Goal: Information Seeking & Learning: Learn about a topic

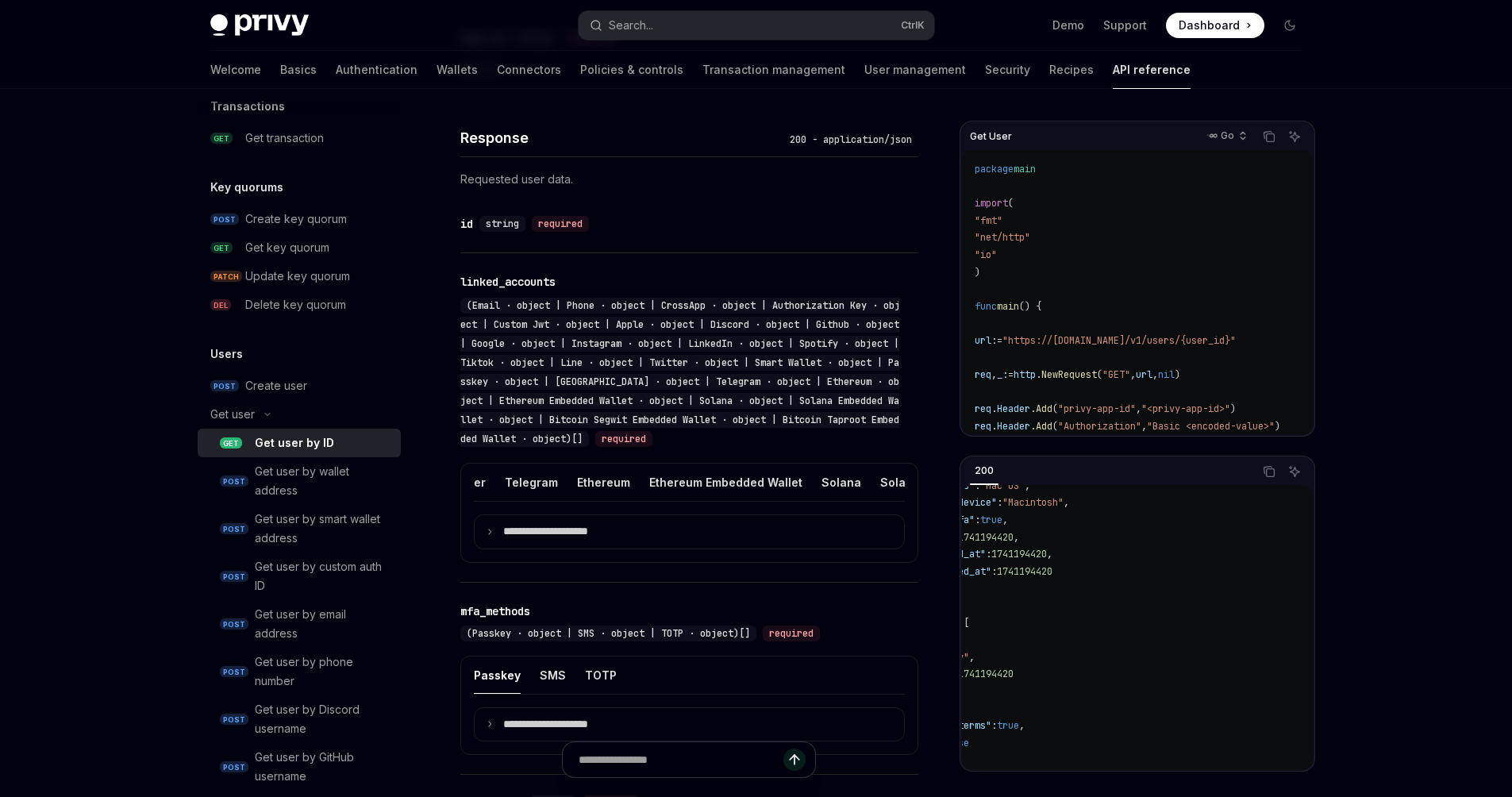
scroll to position [0, 1121]
click at [624, 486] on div "Ethereum" at bounding box center [650, 482] width 53 height 37
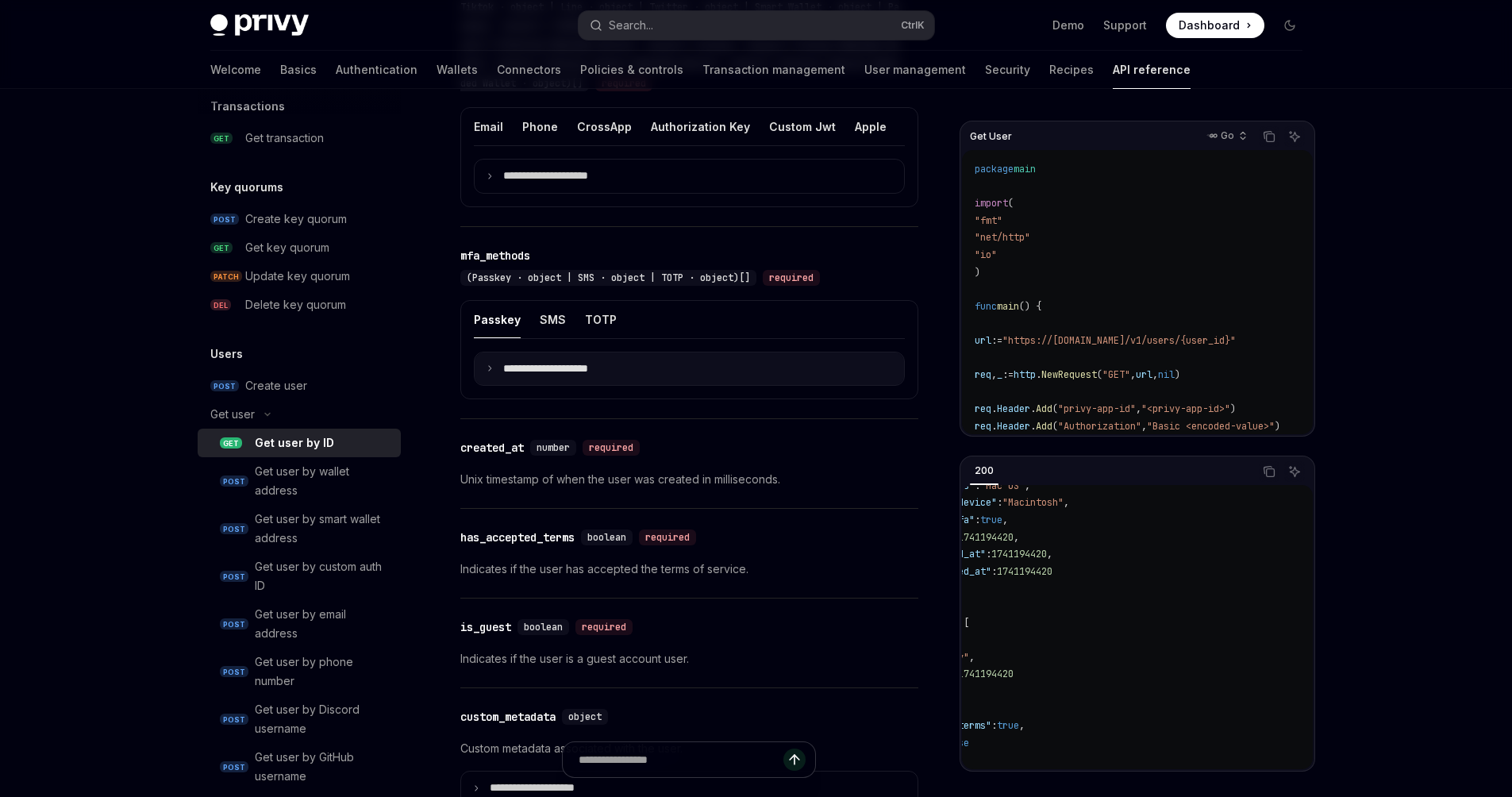
scroll to position [1011, 0]
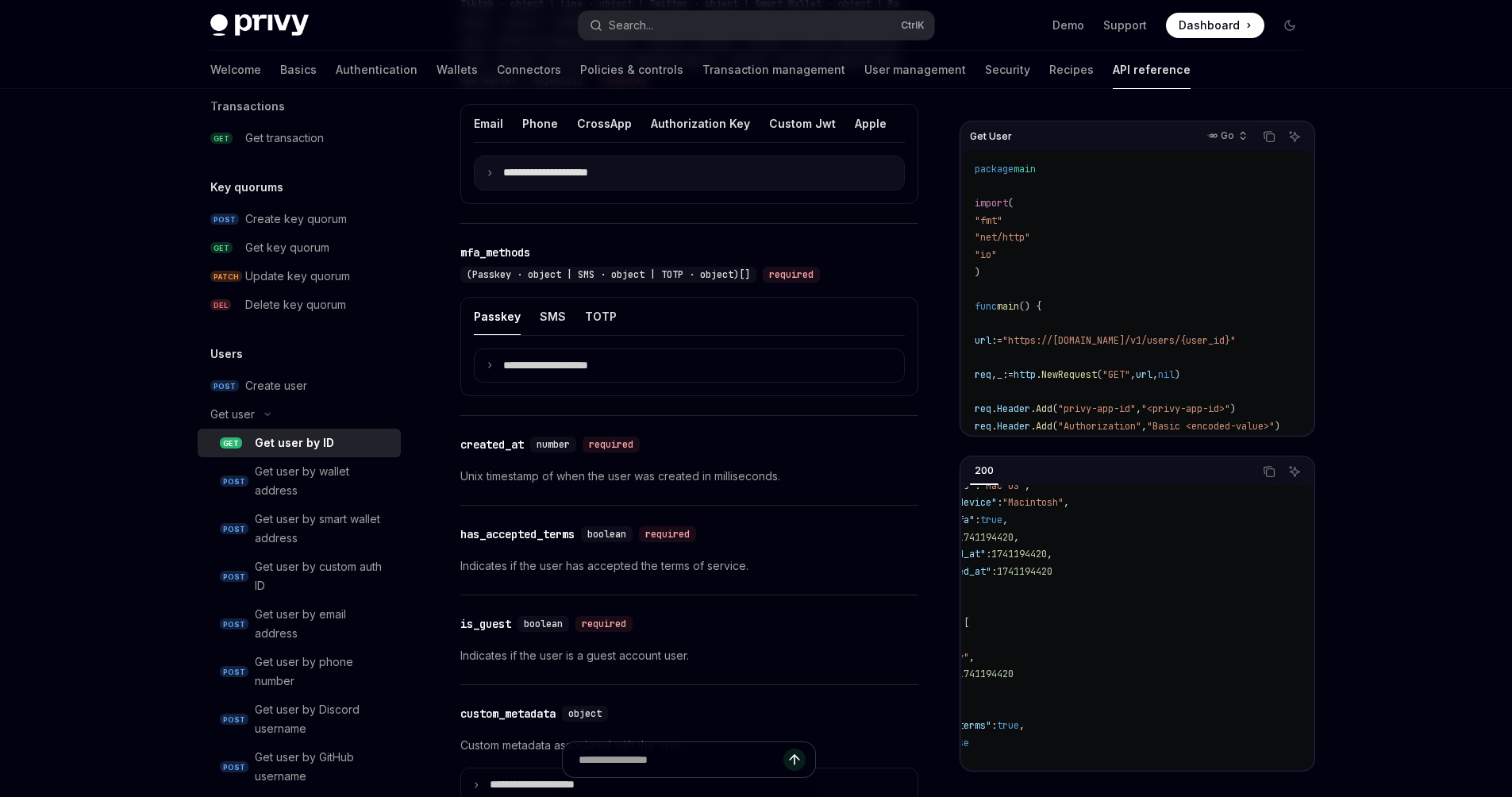
click at [489, 177] on icon at bounding box center [490, 173] width 8 height 8
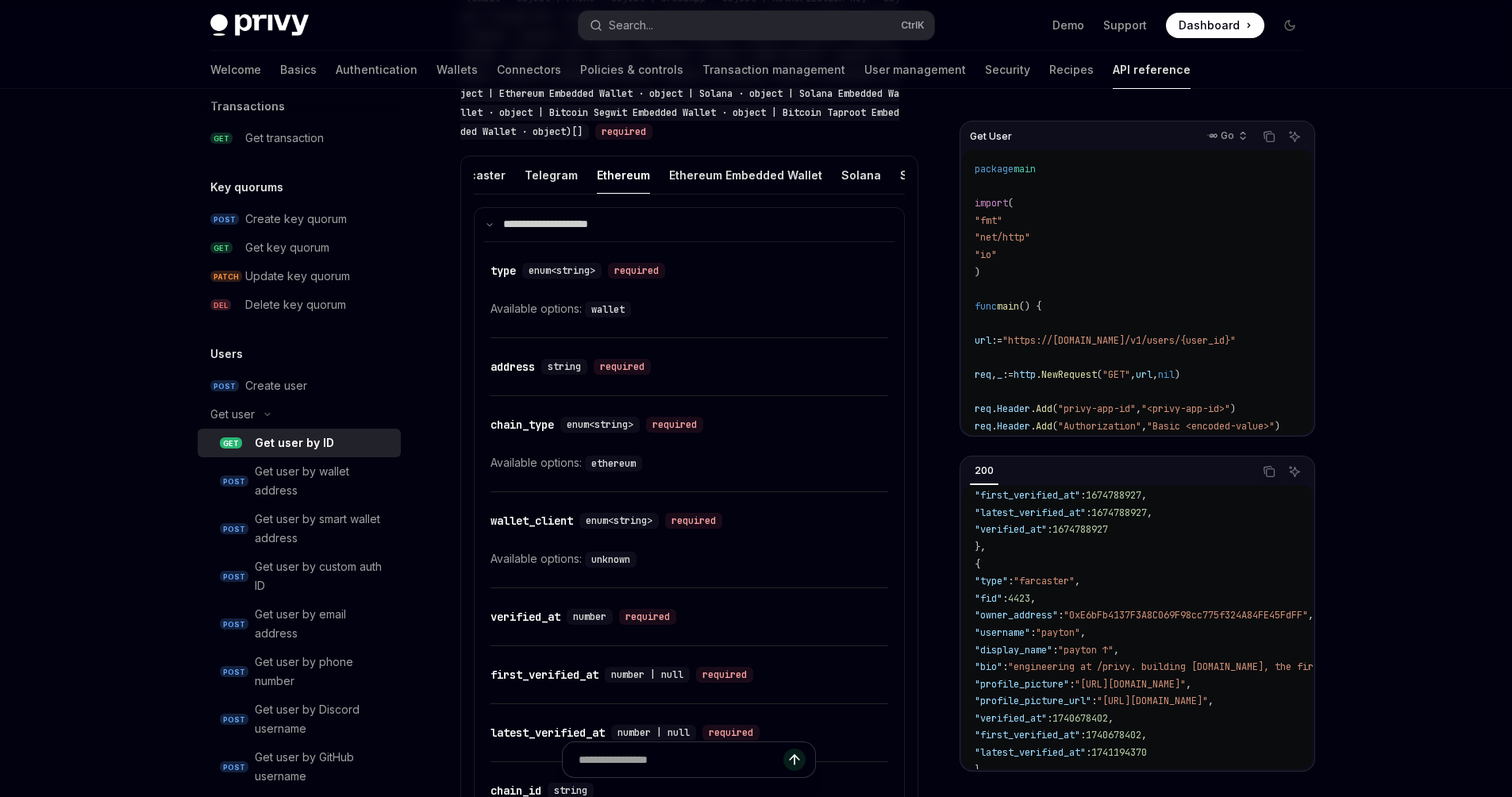
scroll to position [939, 0]
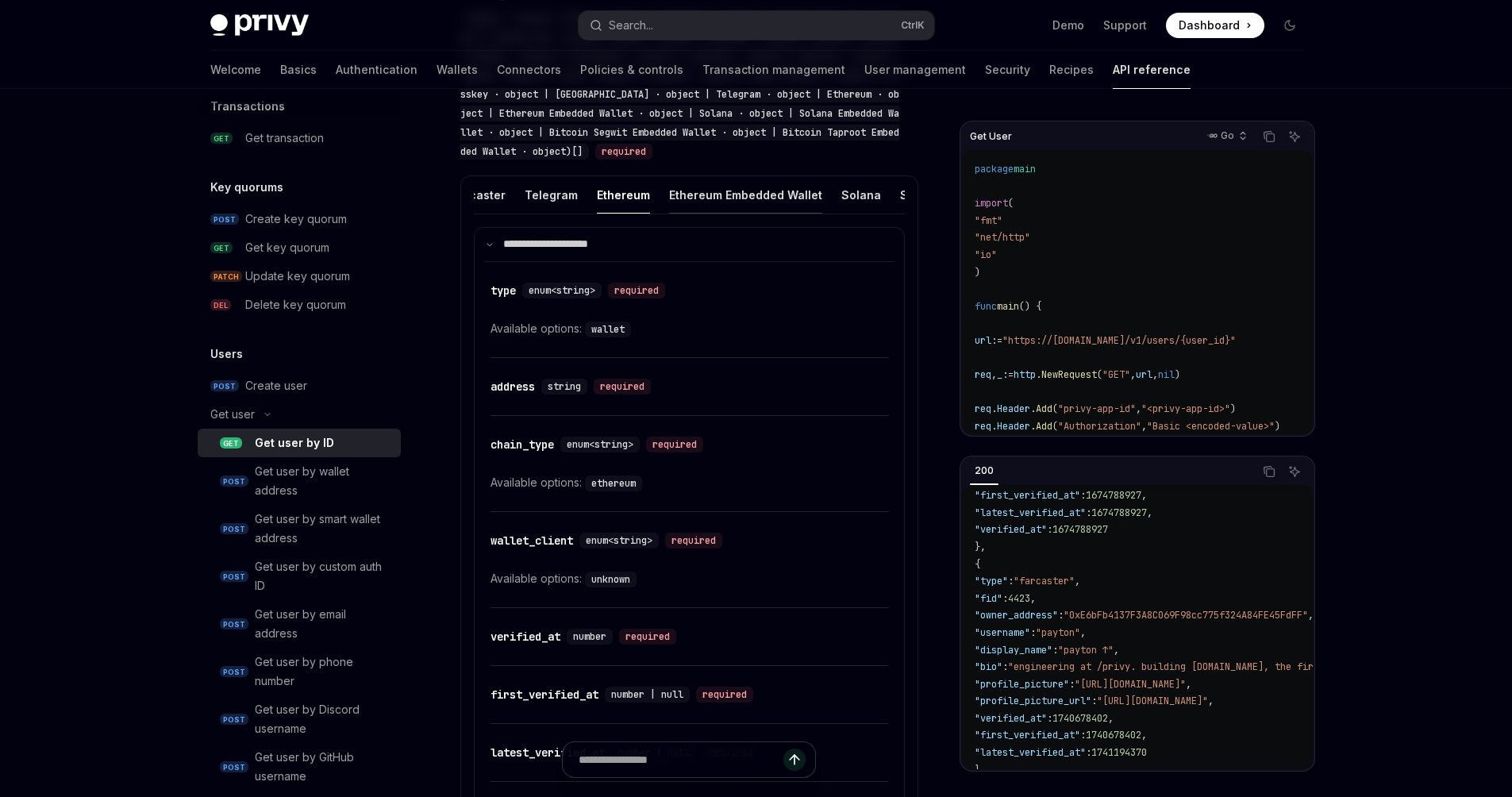
click at [692, 197] on div "Ethereum Embedded Wallet" at bounding box center [745, 194] width 153 height 37
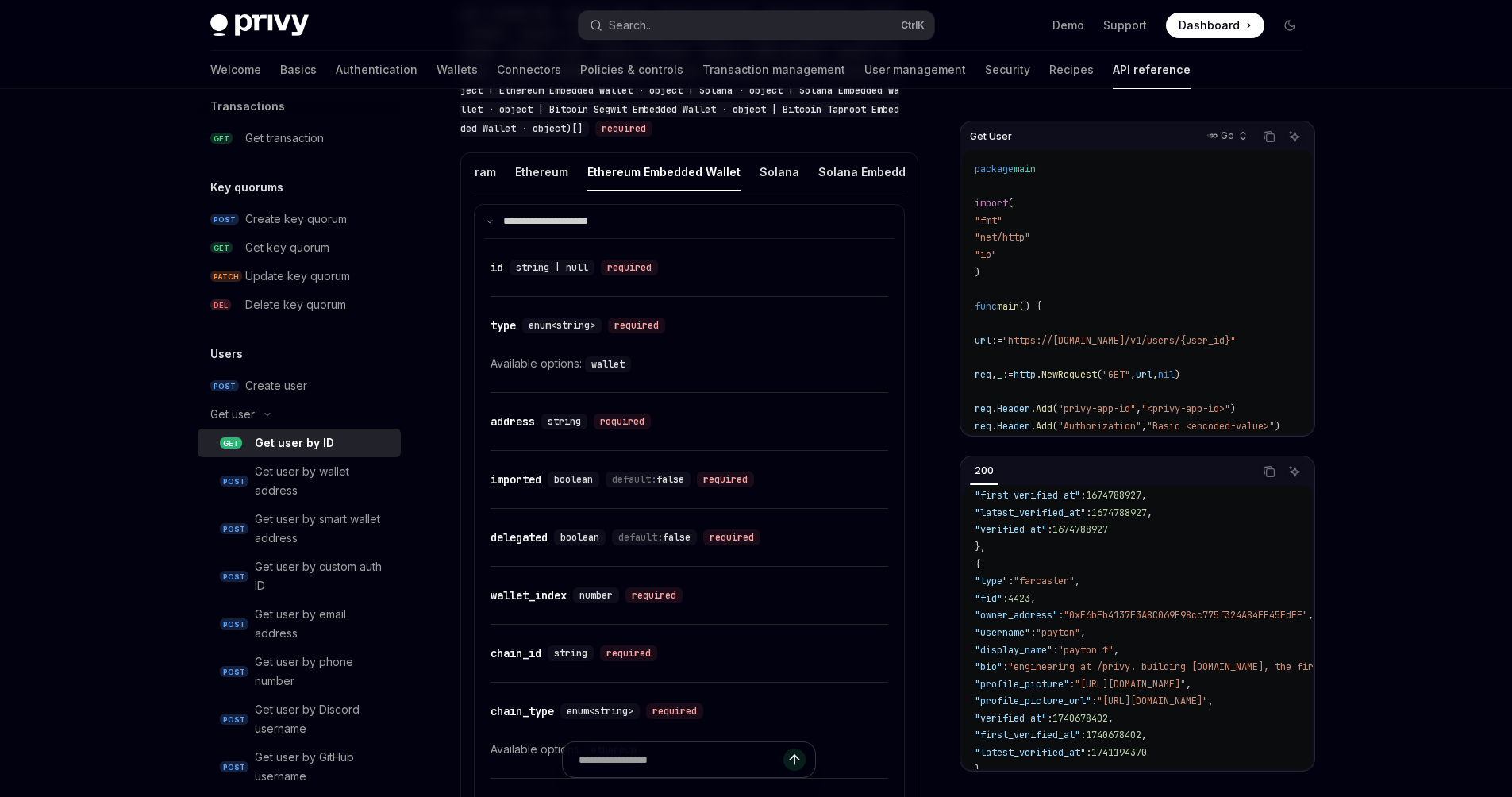
scroll to position [0, 1226]
click at [518, 169] on div "Ethereum" at bounding box center [544, 171] width 53 height 37
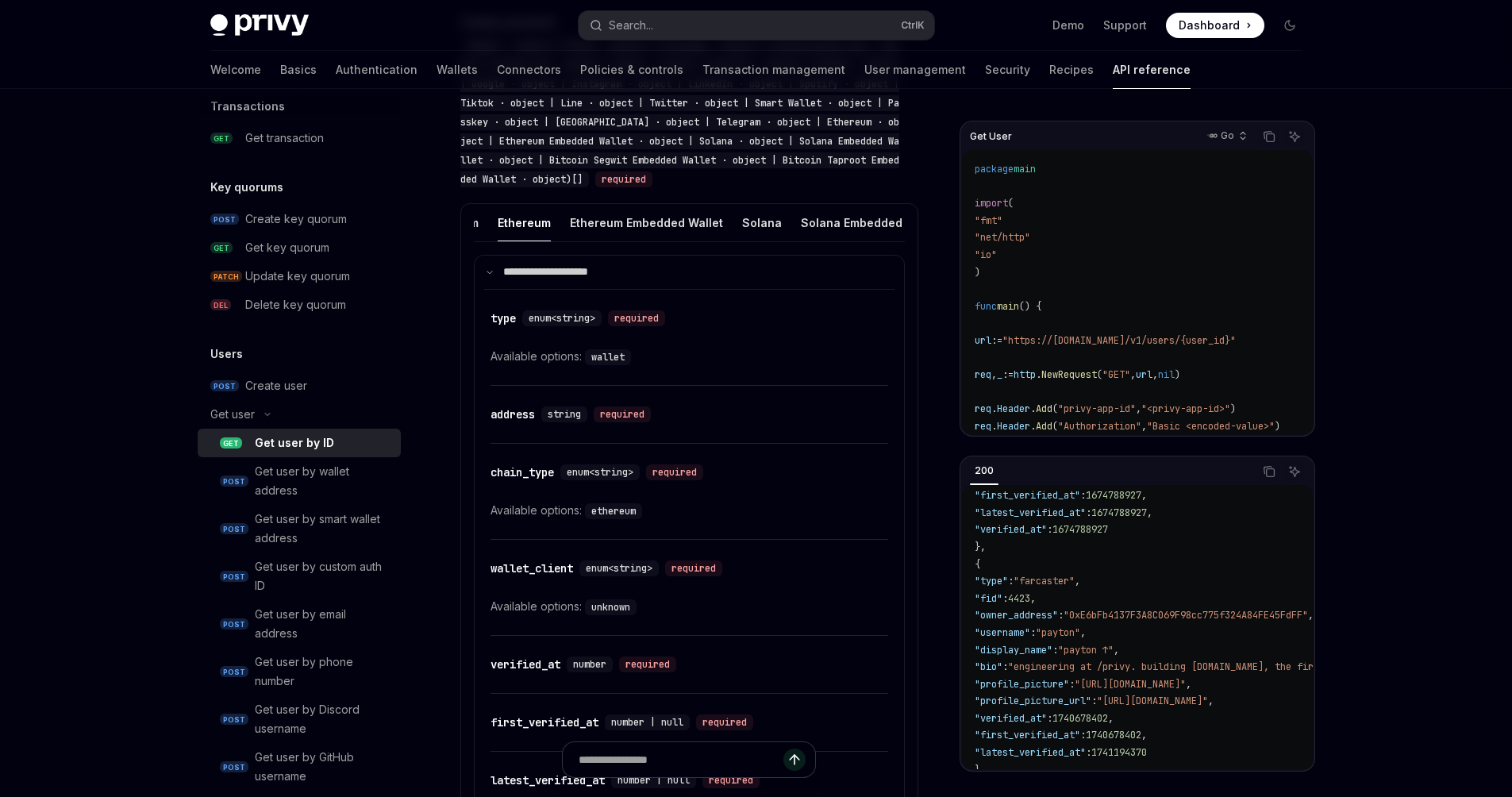
scroll to position [0, 1245]
click at [613, 220] on div "Ethereum Embedded Wallet" at bounding box center [648, 222] width 153 height 37
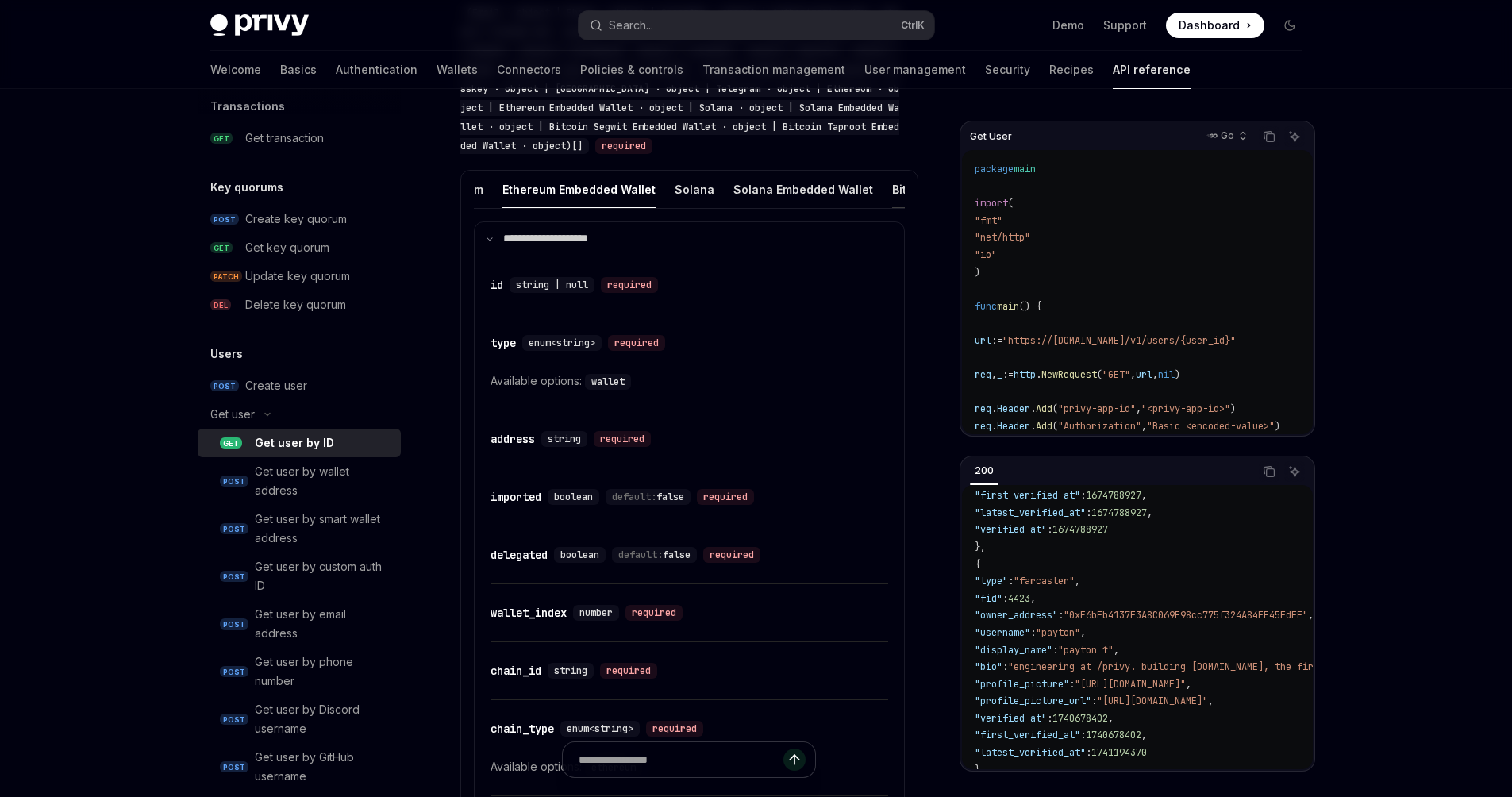
scroll to position [0, 1313]
click at [676, 196] on div "Solana" at bounding box center [696, 189] width 40 height 37
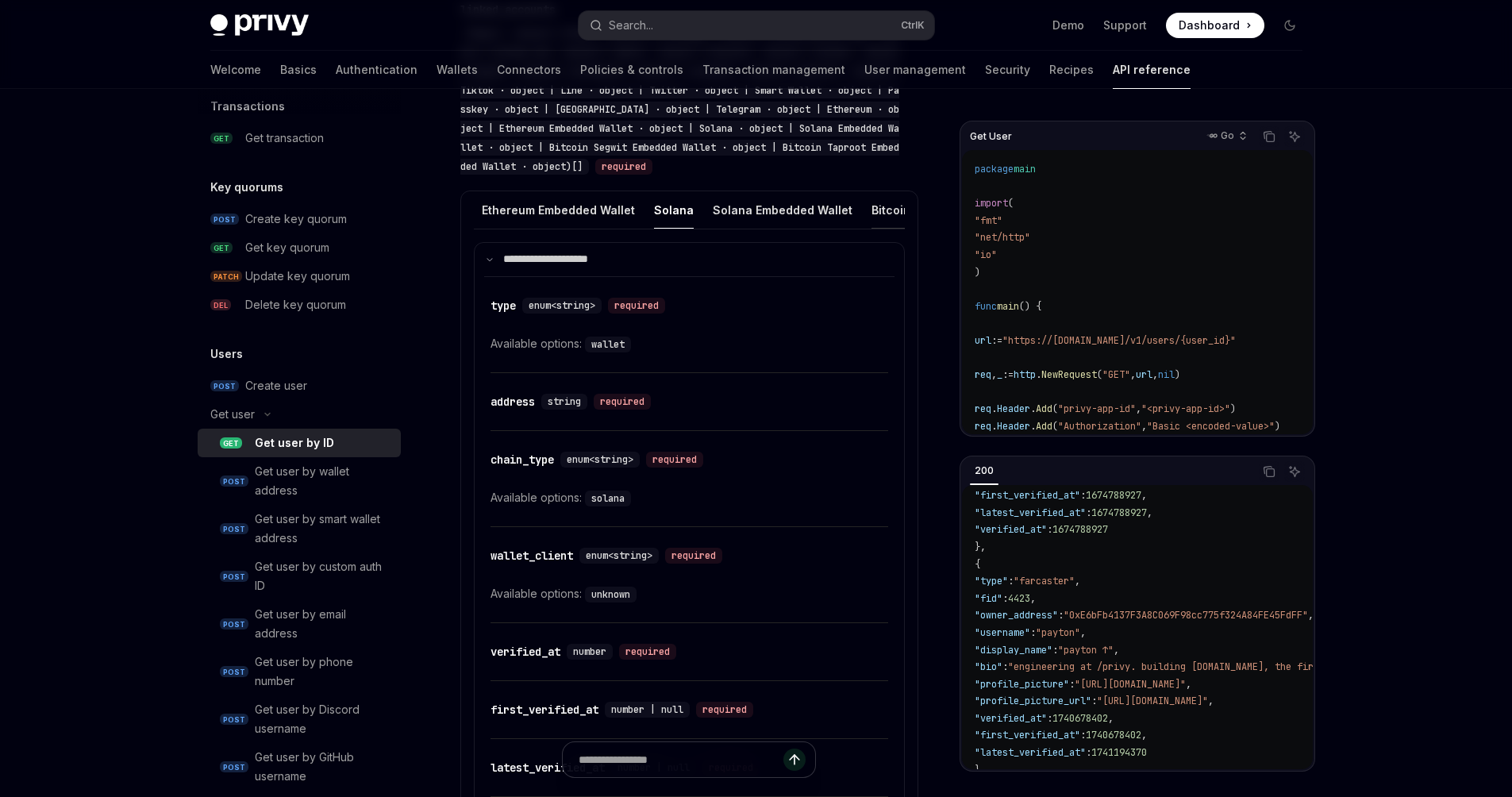
scroll to position [0, 1332]
click at [715, 217] on div "Solana Embedded Wallet" at bounding box center [785, 209] width 140 height 37
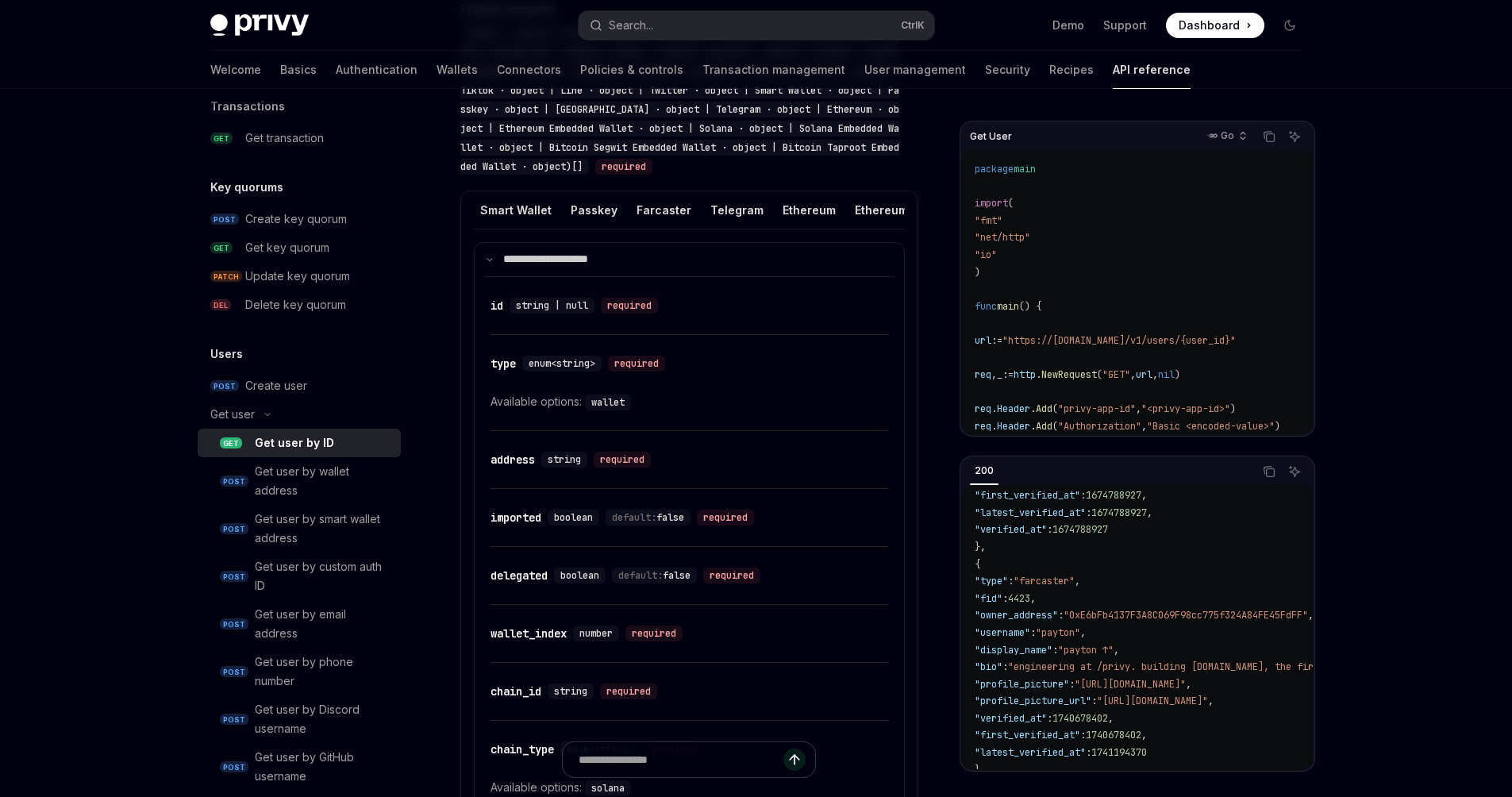
scroll to position [0, 958]
click at [786, 208] on div "Ethereum" at bounding box center [812, 209] width 53 height 37
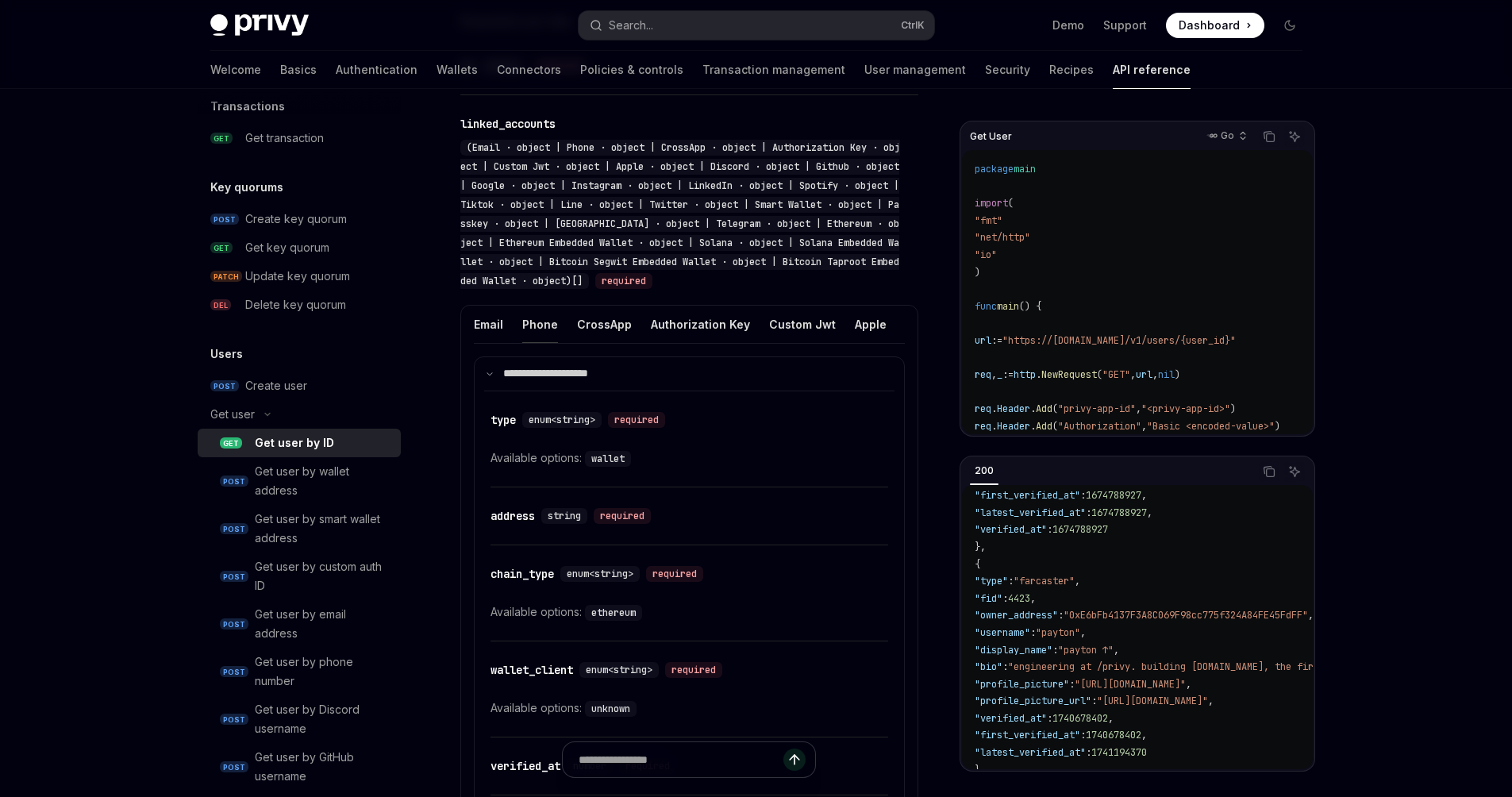
click at [540, 325] on div "Phone" at bounding box center [540, 324] width 36 height 37
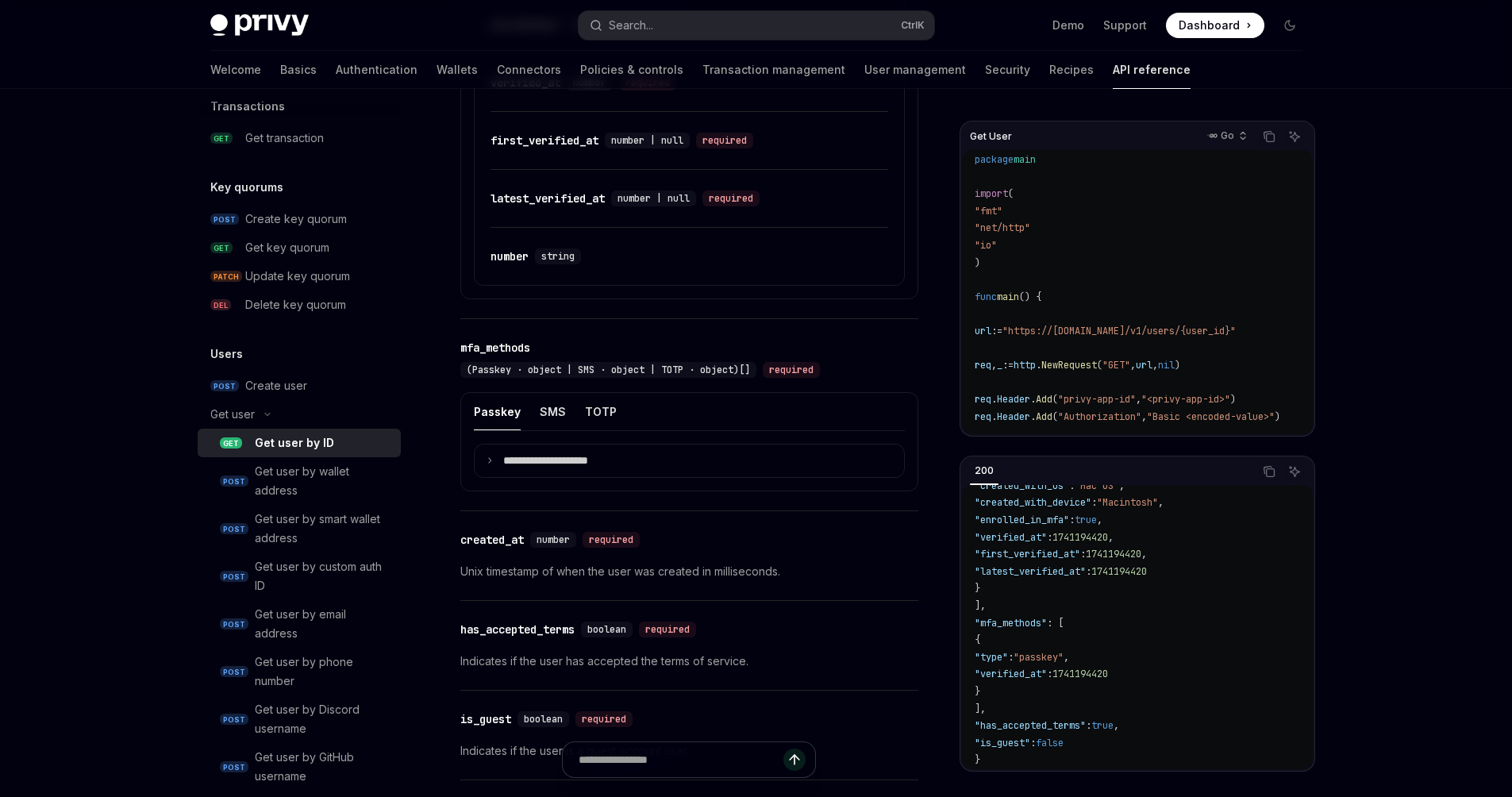
scroll to position [1303, 0]
click at [547, 467] on p "**********" at bounding box center [558, 459] width 110 height 14
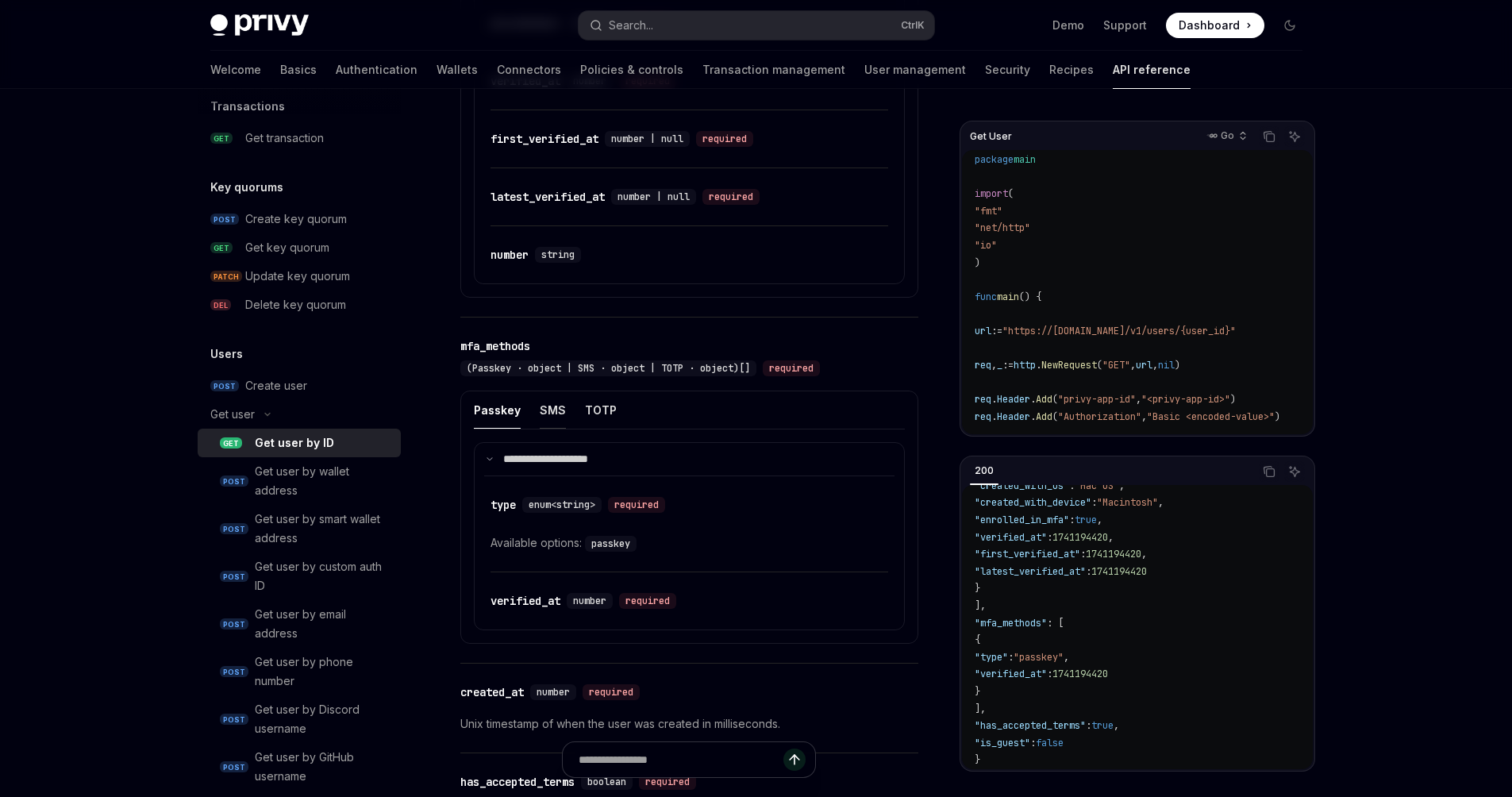
click at [559, 428] on div "SMS" at bounding box center [553, 410] width 26 height 37
click at [585, 426] on div "TOTP" at bounding box center [601, 410] width 31 height 37
click at [507, 427] on div "Passkey" at bounding box center [497, 410] width 47 height 37
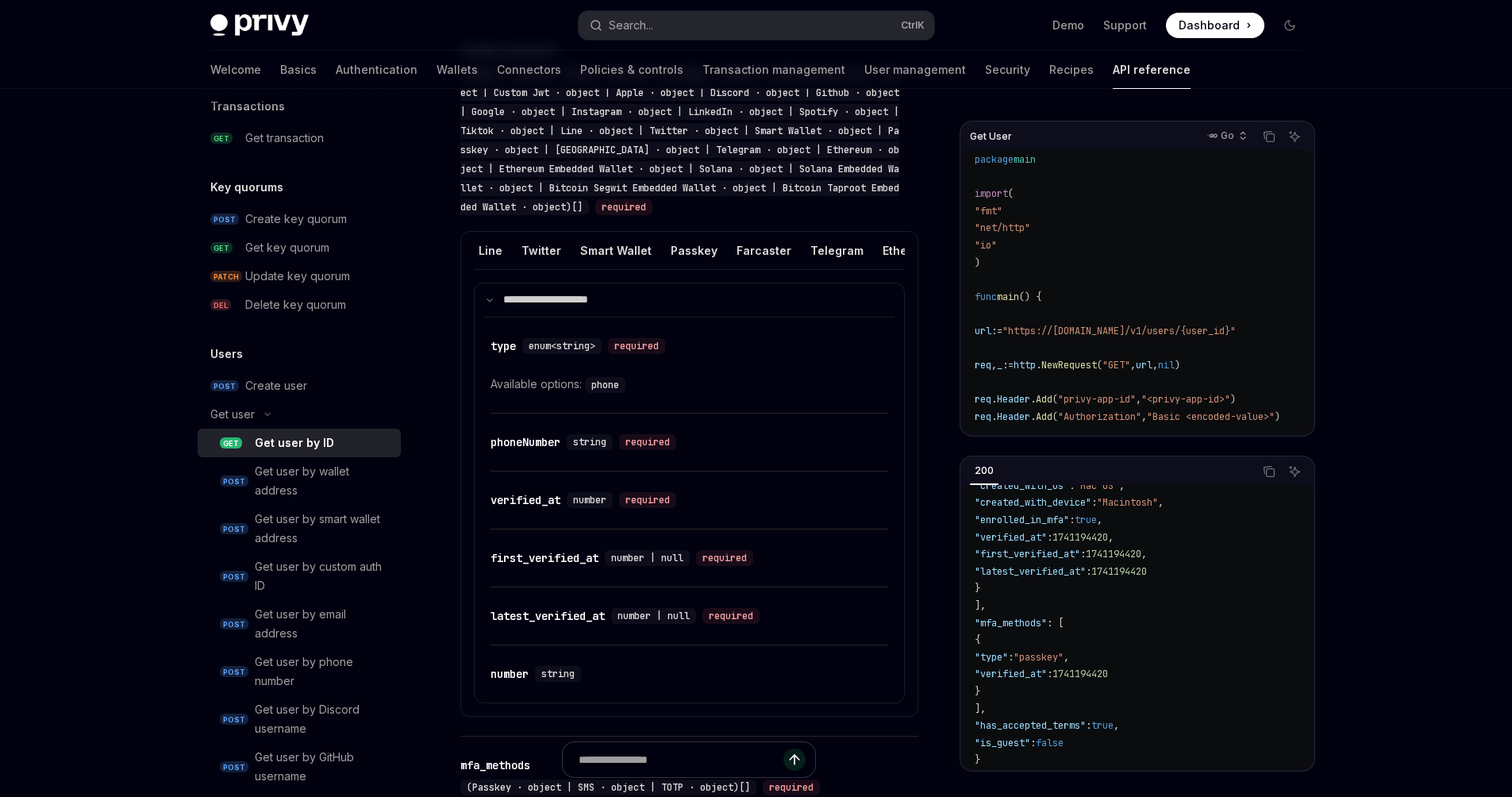
scroll to position [0, 855]
click at [677, 252] on div "Passkey" at bounding box center [700, 250] width 47 height 37
type textarea "*"
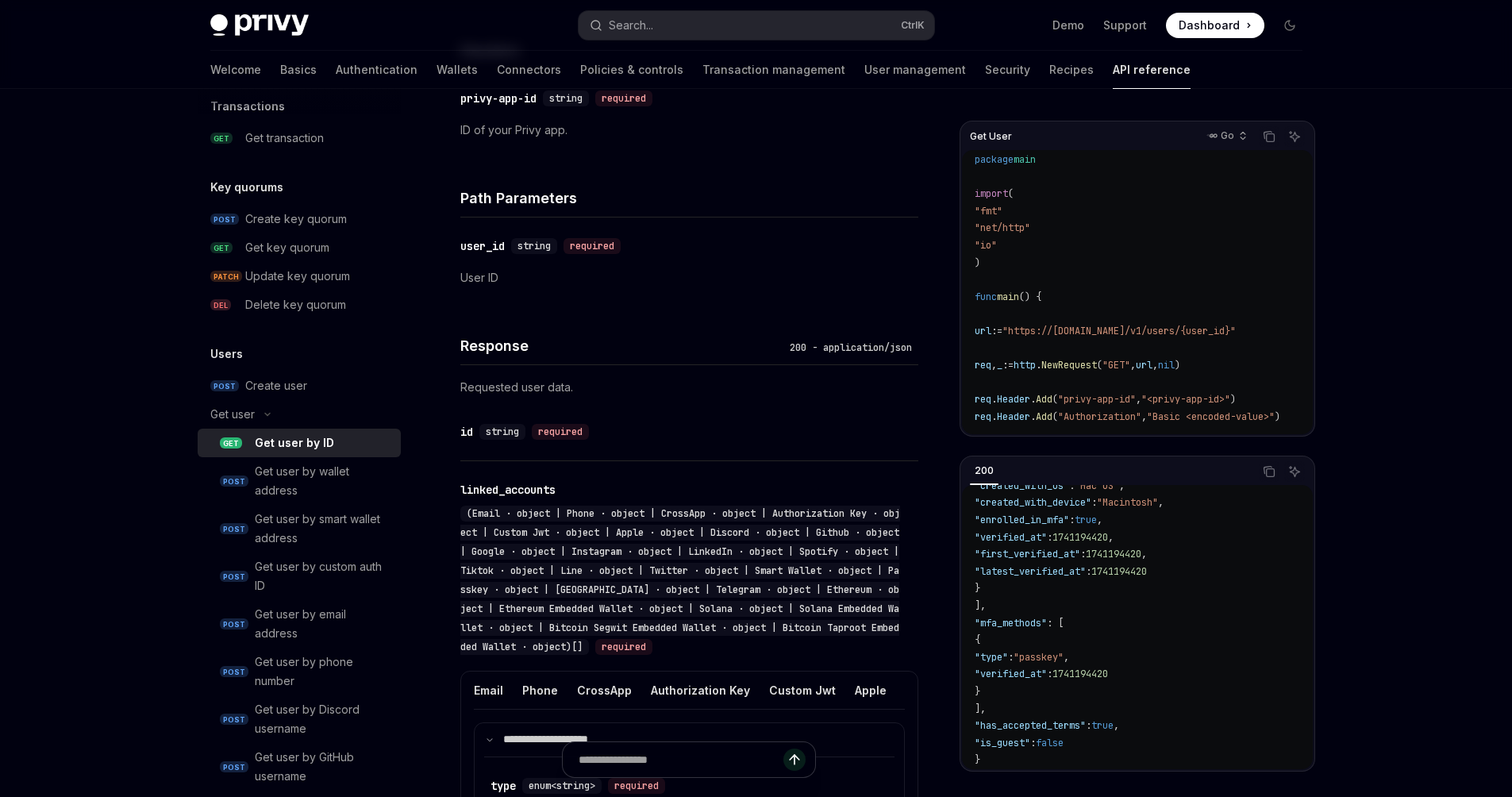
scroll to position [0, 0]
